Goal: Task Accomplishment & Management: Manage account settings

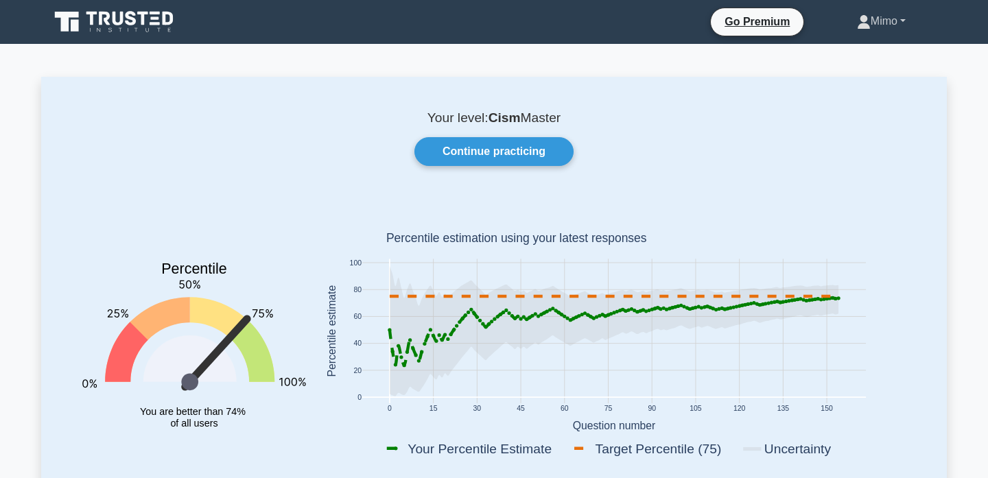
click at [864, 16] on link "Mimo" at bounding box center [881, 21] width 115 height 27
click at [853, 76] on link "Settings" at bounding box center [879, 76] width 108 height 22
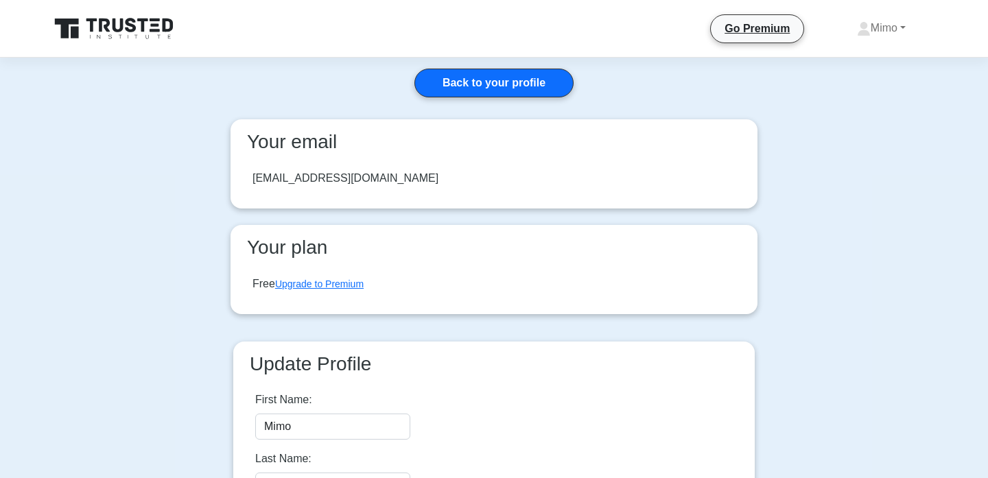
click at [377, 173] on div "[EMAIL_ADDRESS][DOMAIN_NAME]" at bounding box center [346, 178] width 186 height 16
click at [447, 86] on link "Back to your profile" at bounding box center [494, 83] width 159 height 29
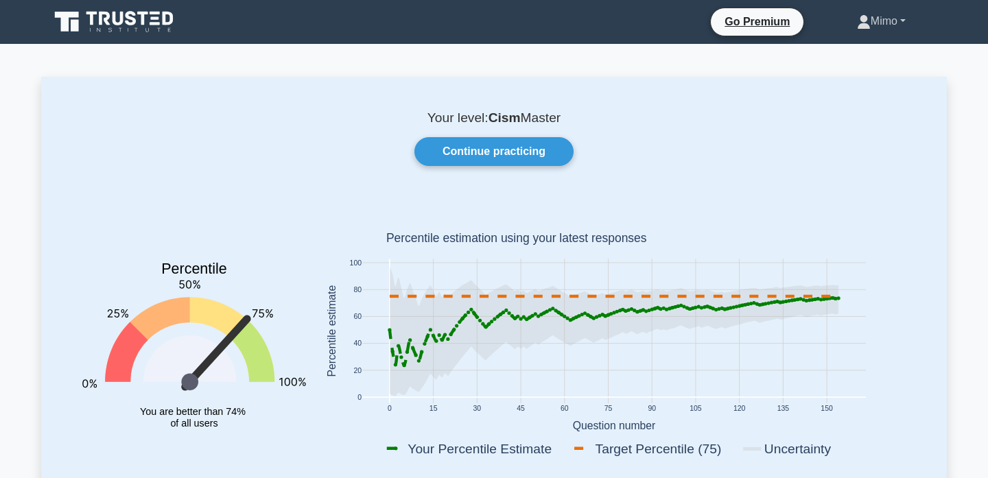
click at [858, 24] on icon at bounding box center [864, 25] width 12 height 5
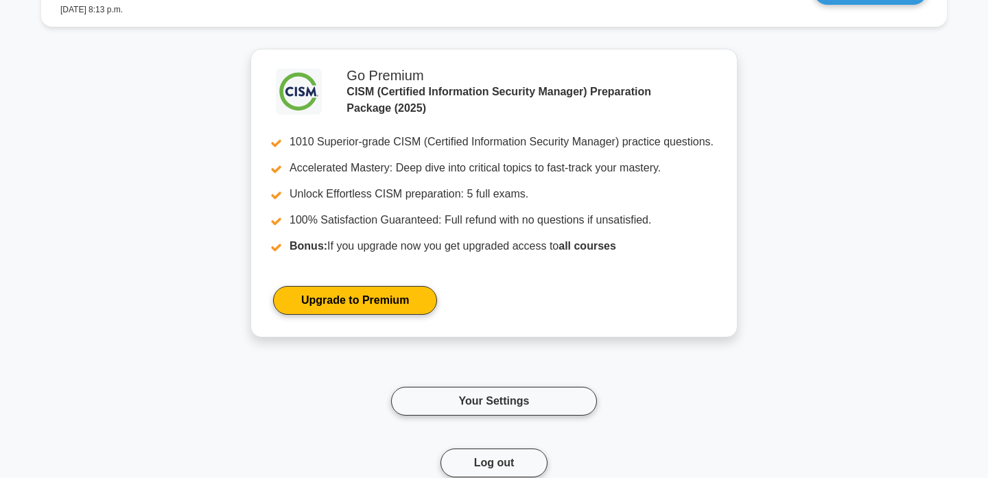
scroll to position [2170, 0]
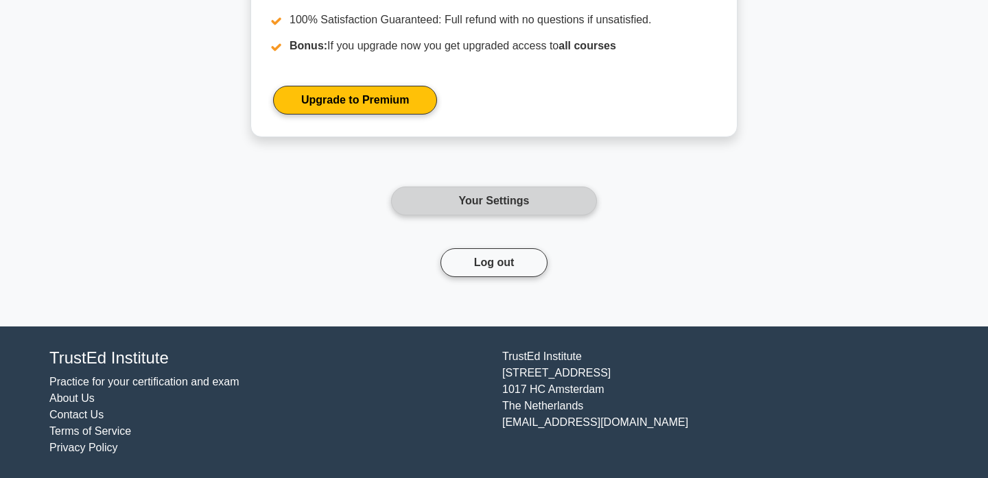
click at [512, 208] on link "Your Settings" at bounding box center [494, 201] width 206 height 29
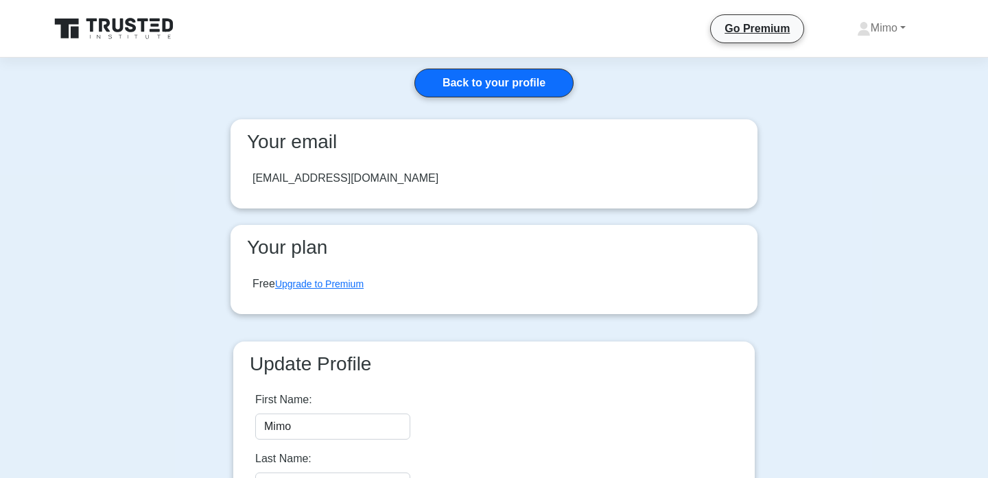
click at [363, 176] on div "[EMAIL_ADDRESS][DOMAIN_NAME]" at bounding box center [346, 178] width 186 height 16
click at [891, 24] on link "Mimo" at bounding box center [881, 27] width 115 height 27
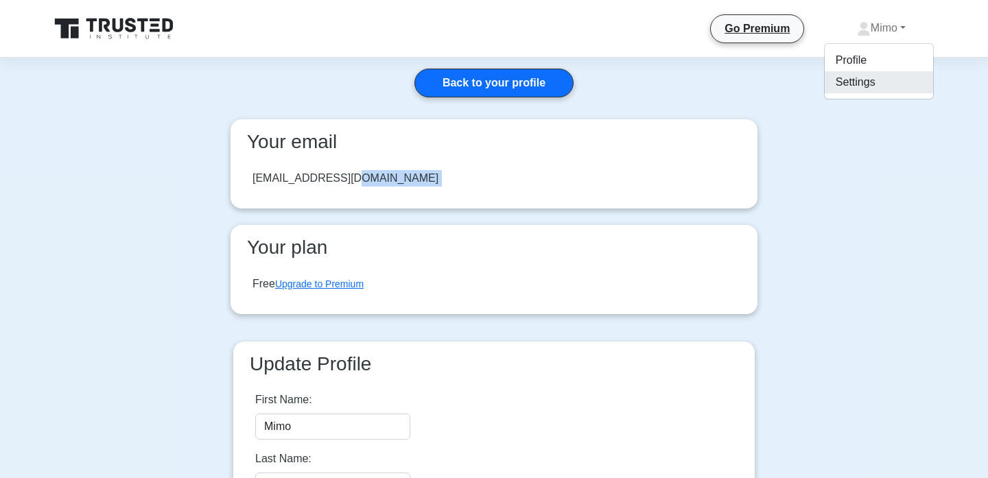
click at [863, 80] on link "Settings" at bounding box center [879, 82] width 108 height 22
click at [358, 192] on div "[EMAIL_ADDRESS][DOMAIN_NAME]" at bounding box center [494, 178] width 505 height 38
click at [358, 192] on div "heart_conditioner@yahoo.com" at bounding box center [494, 178] width 505 height 38
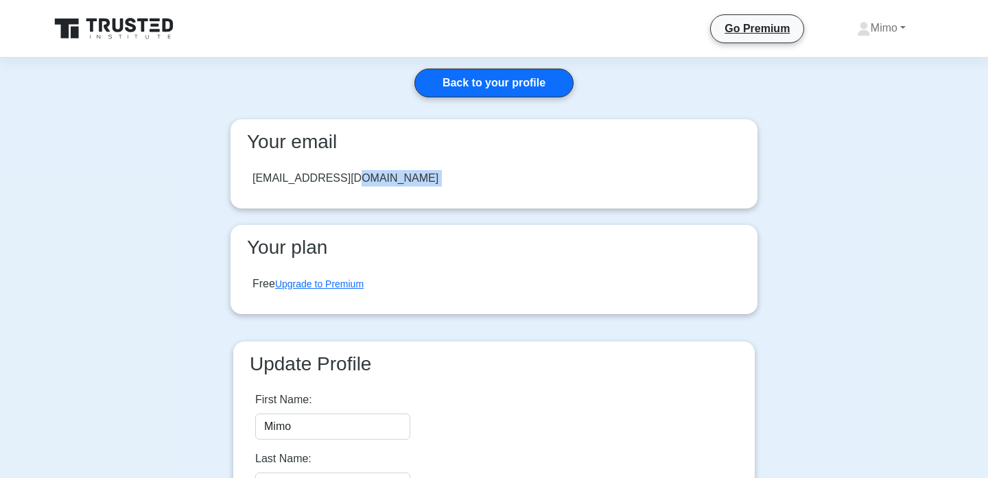
click at [358, 192] on div "heart_conditioner@yahoo.com" at bounding box center [494, 178] width 505 height 38
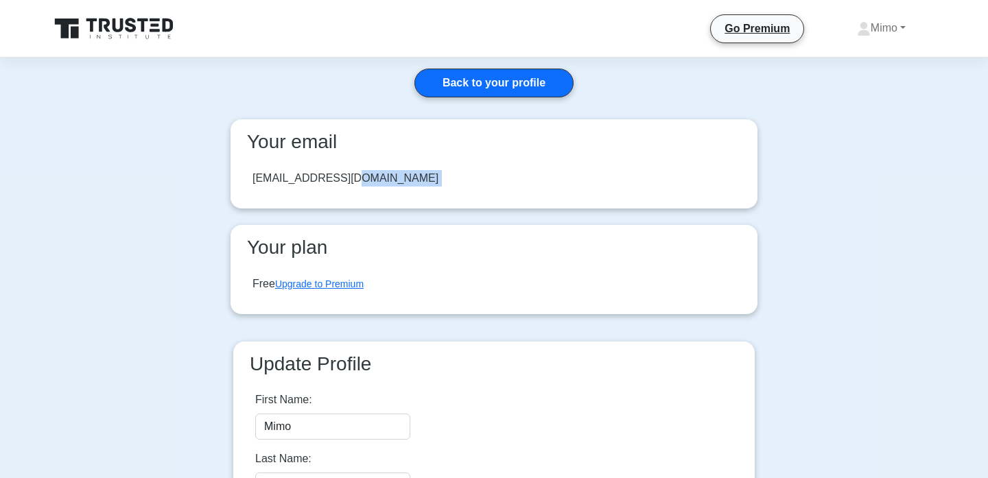
click at [358, 192] on div "heart_conditioner@yahoo.com" at bounding box center [494, 178] width 505 height 38
click at [881, 31] on link "Mimo" at bounding box center [881, 27] width 115 height 27
click at [858, 54] on link "Profile" at bounding box center [879, 60] width 108 height 22
